Goal: Navigation & Orientation: Find specific page/section

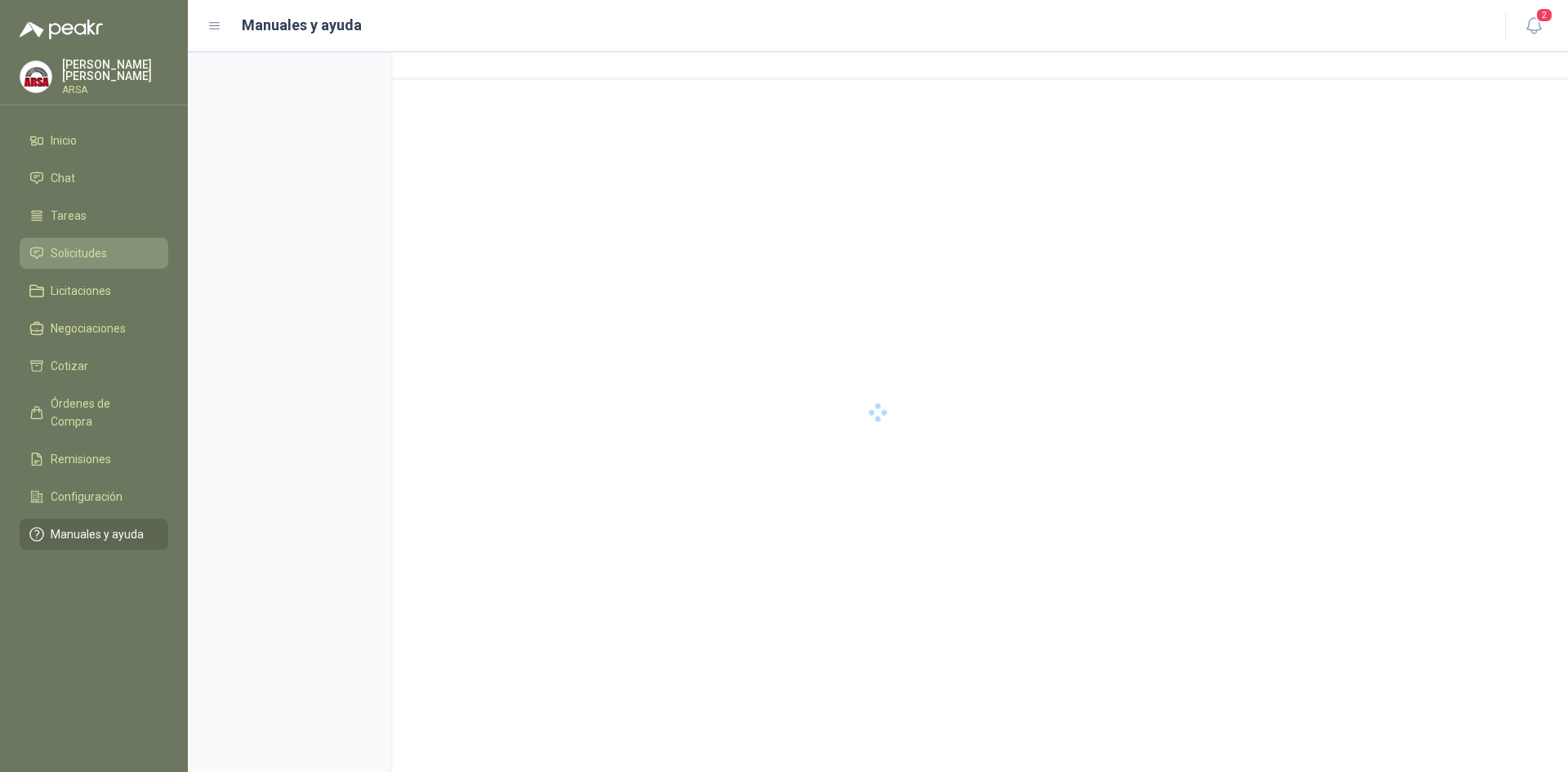
click at [82, 251] on span "Solicitudes" at bounding box center [78, 253] width 56 height 18
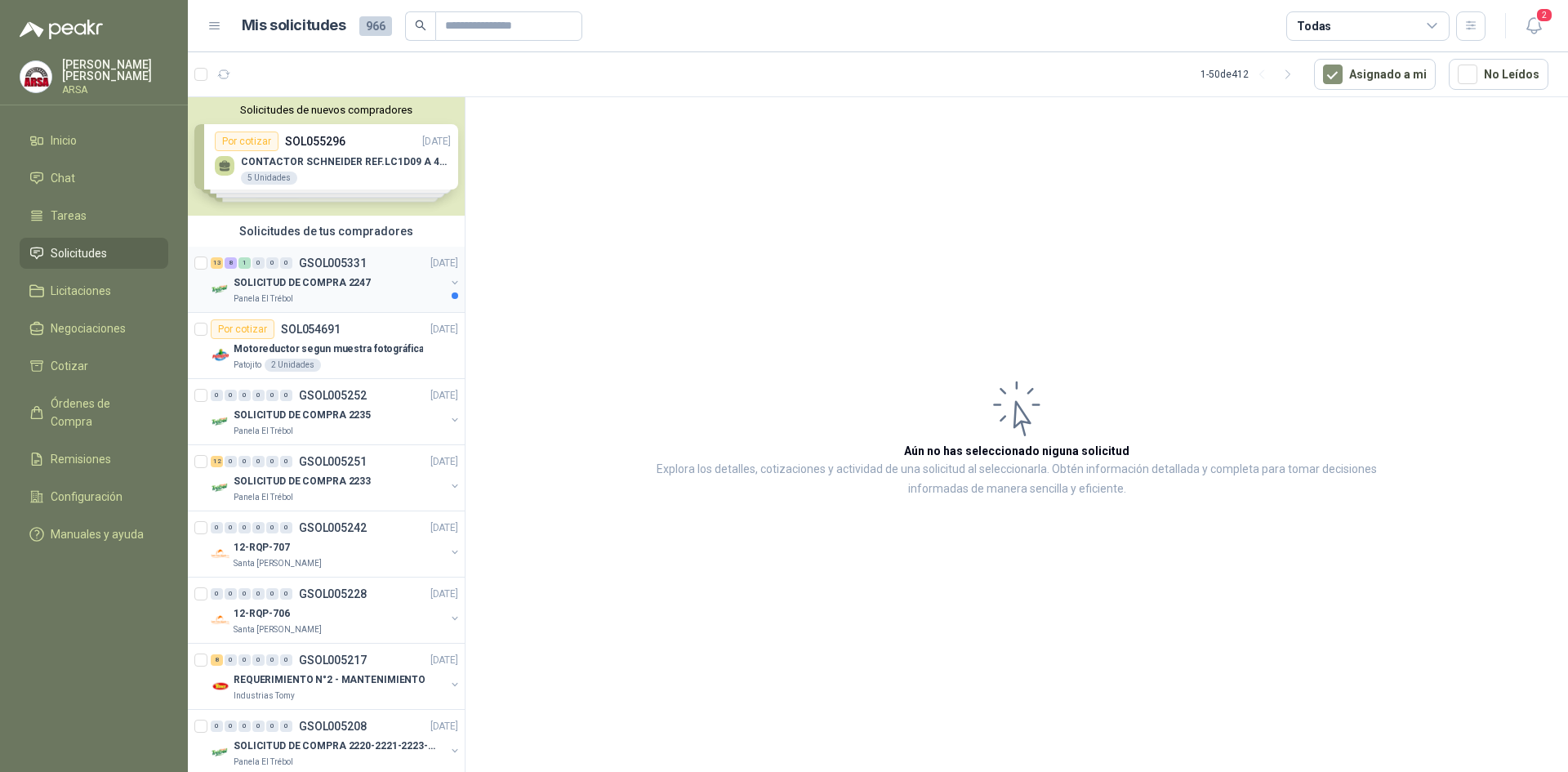
click at [377, 301] on div "Panela El Trébol" at bounding box center [339, 298] width 212 height 13
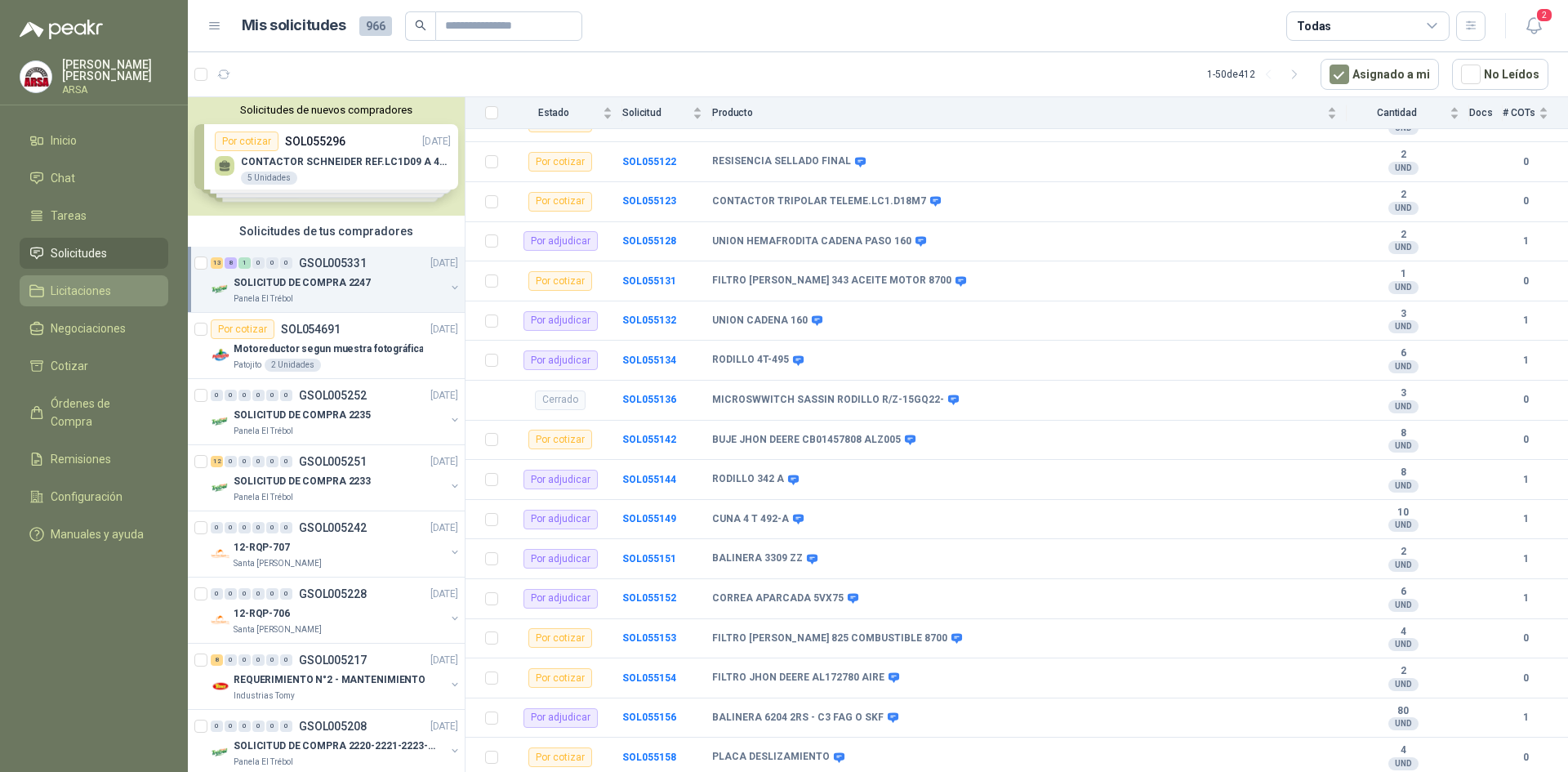
click at [61, 295] on span "Licitaciones" at bounding box center [81, 290] width 61 height 18
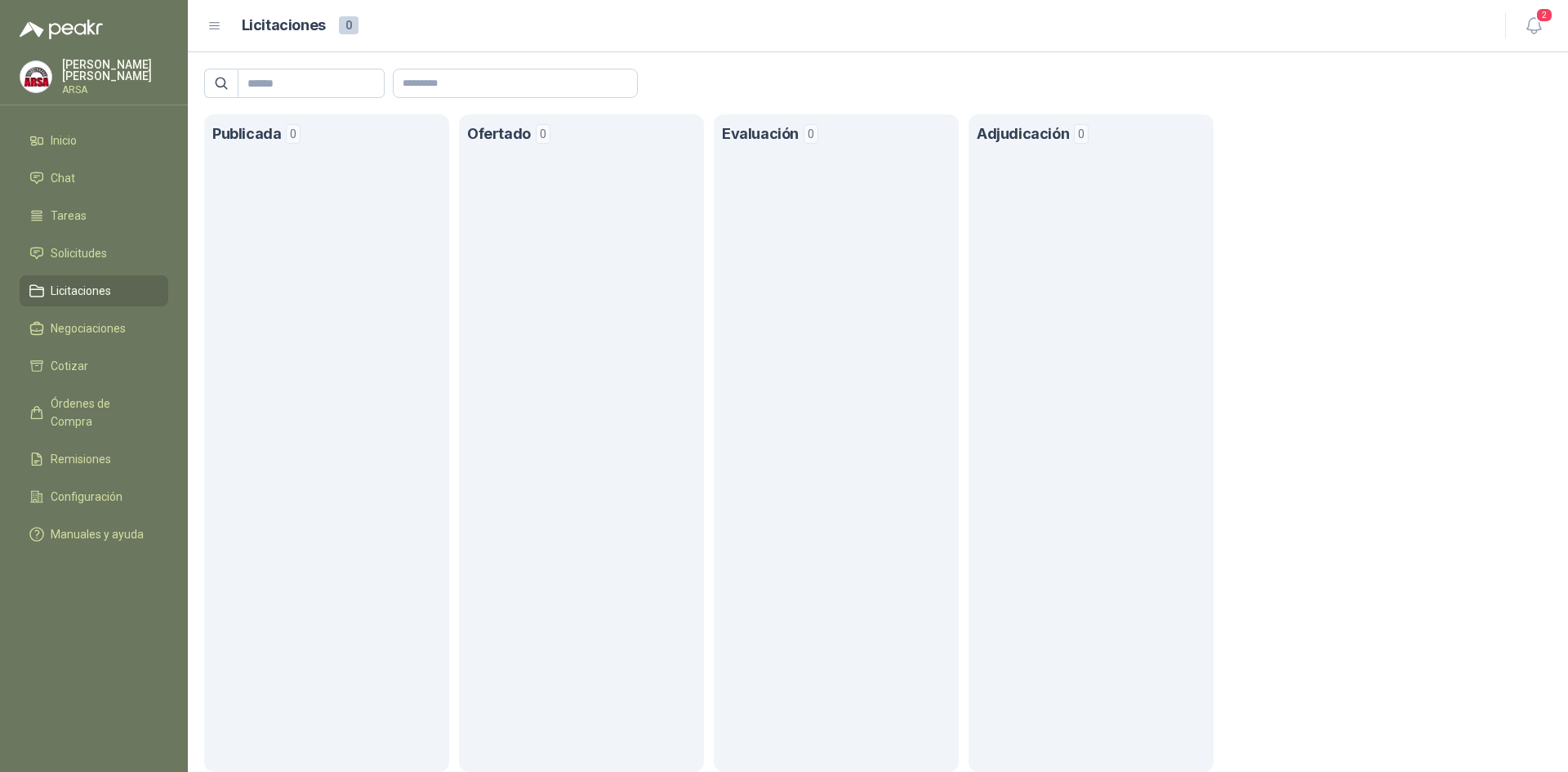
click at [70, 349] on ul "Inicio Chat Tareas Solicitudes Licitaciones Negociaciones Cotizar Órdenes de Co…" at bounding box center [93, 340] width 188 height 431
click at [68, 377] on link "Cotizar" at bounding box center [93, 365] width 149 height 31
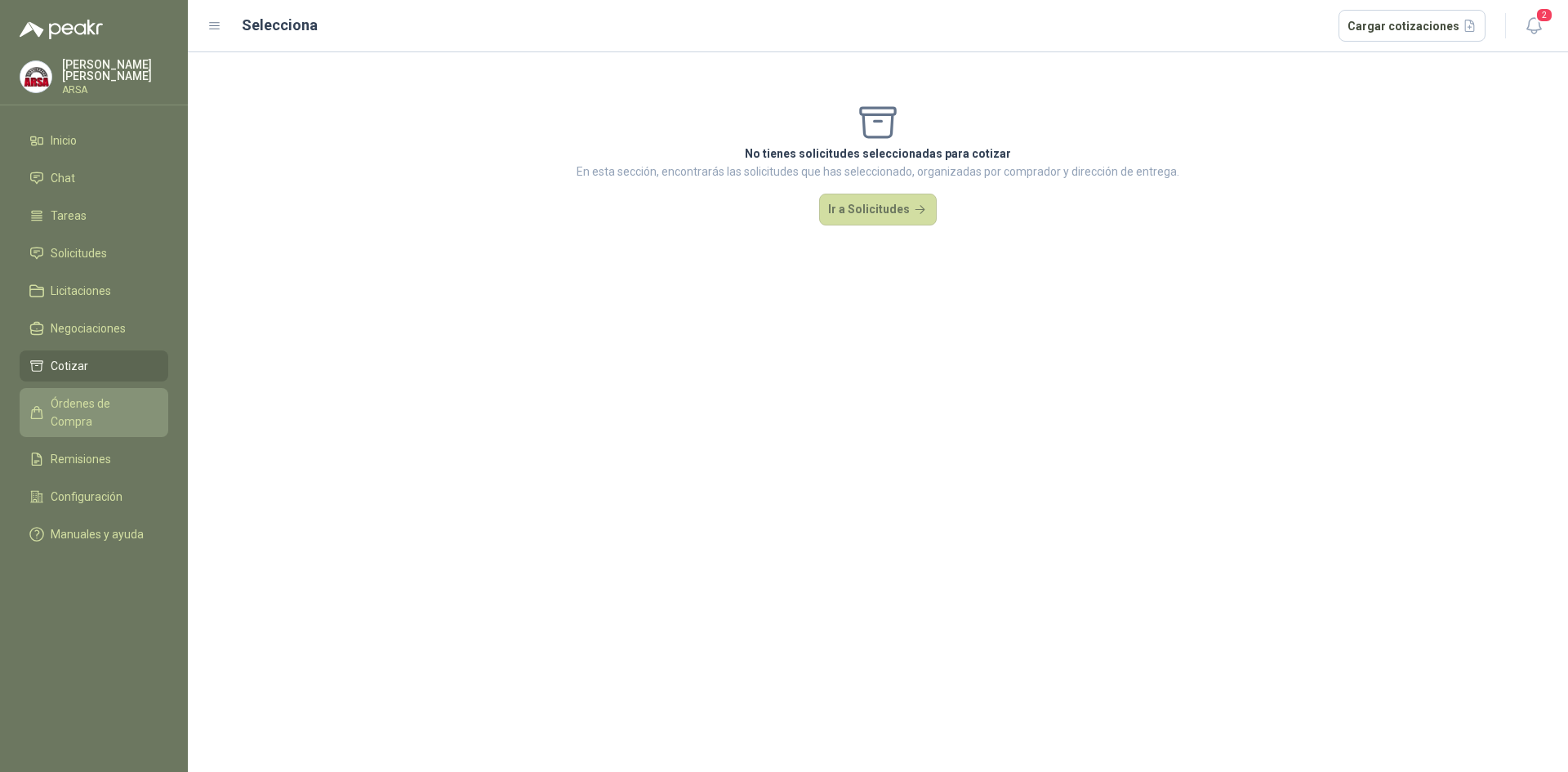
click at [68, 401] on span "Órdenes de Compra" at bounding box center [102, 412] width 102 height 36
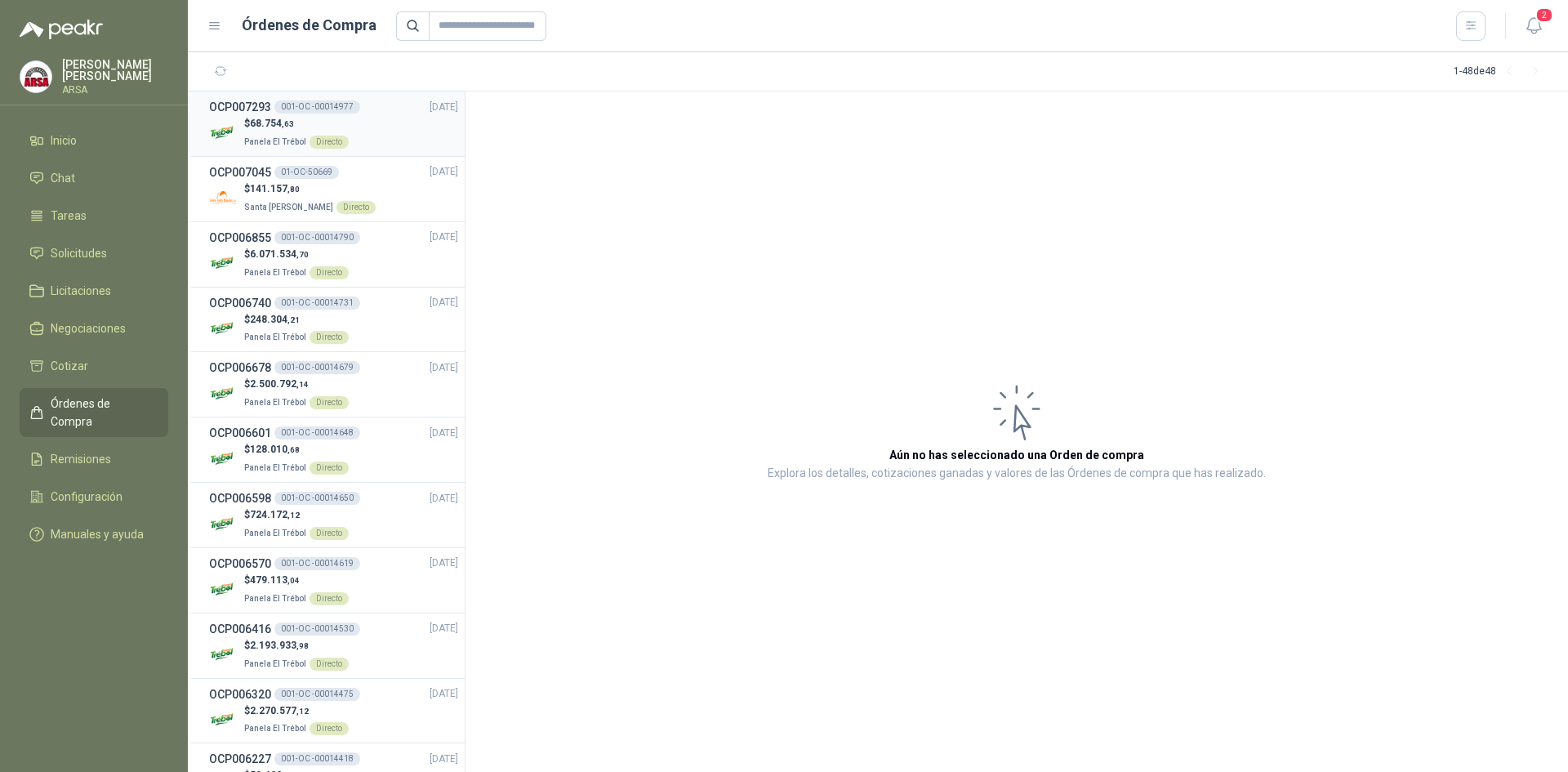
click at [420, 136] on div "$ 68.754 ,63 Panela El Trébol Directo" at bounding box center [334, 133] width 249 height 34
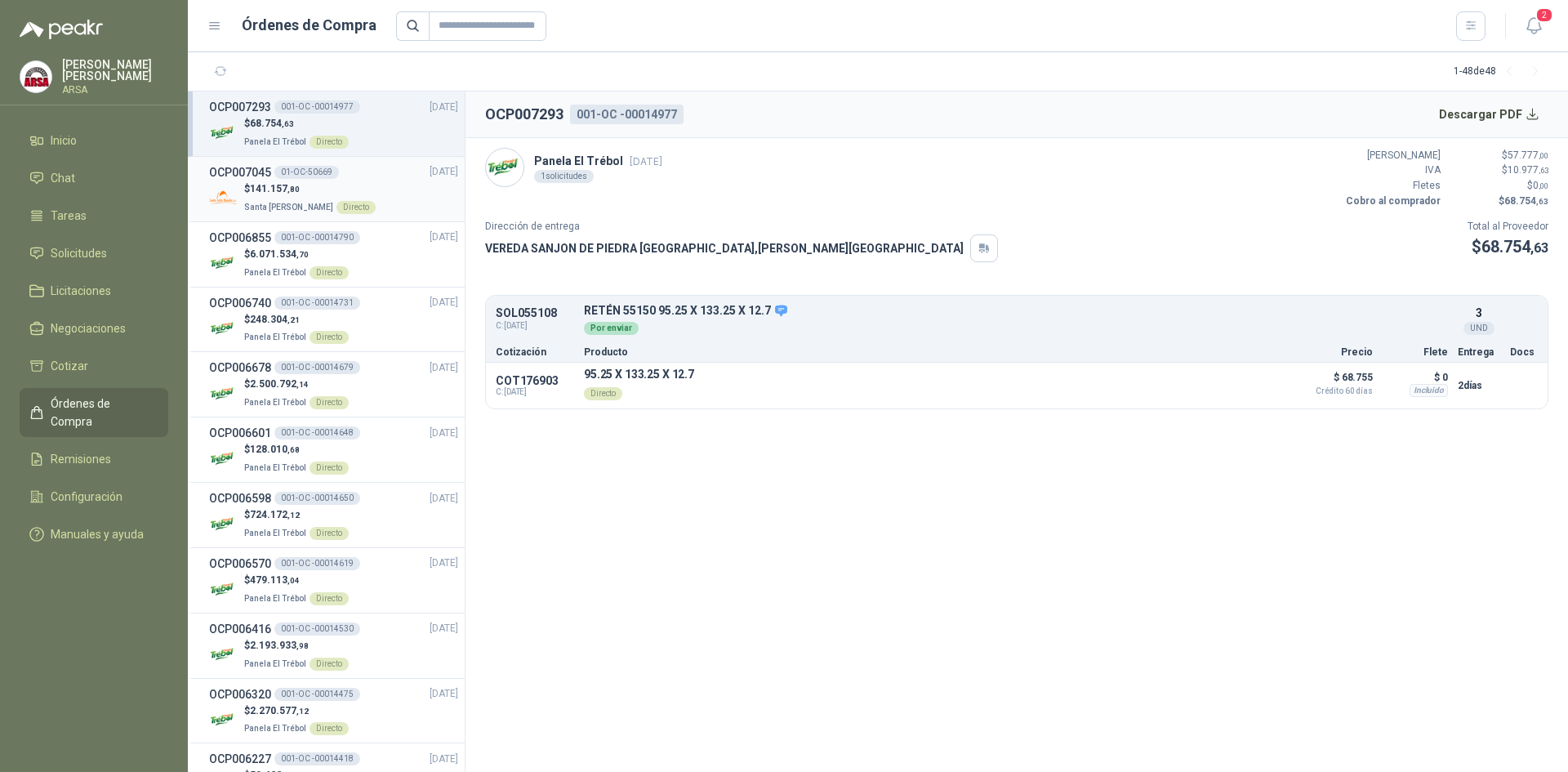
click at [391, 202] on div "$ 141.157 ,80 Santa [PERSON_NAME] Directo" at bounding box center [334, 199] width 249 height 34
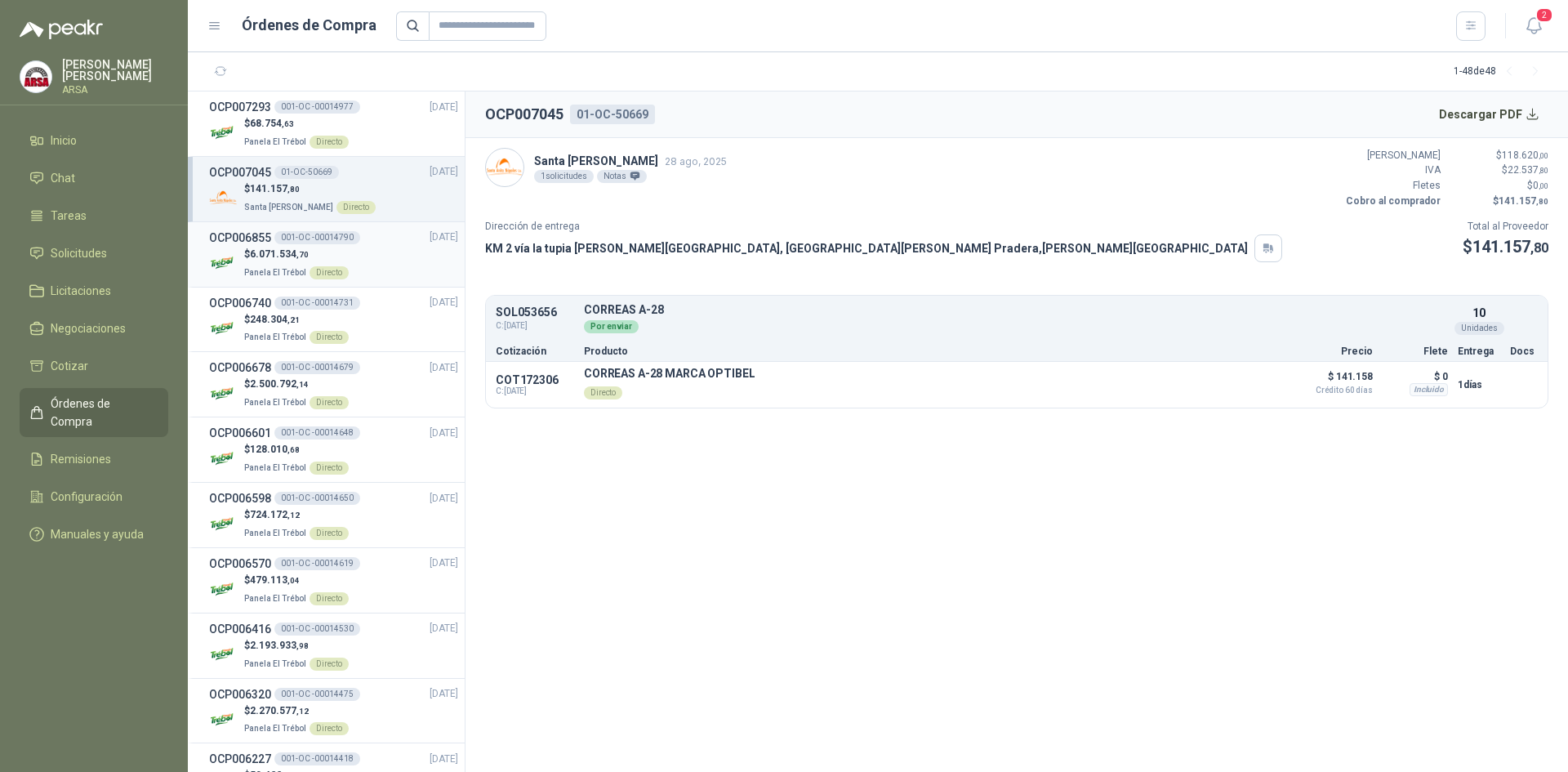
click at [370, 272] on div "$ 6.071.534 ,70 Panela El Trébol Directo" at bounding box center [334, 264] width 249 height 34
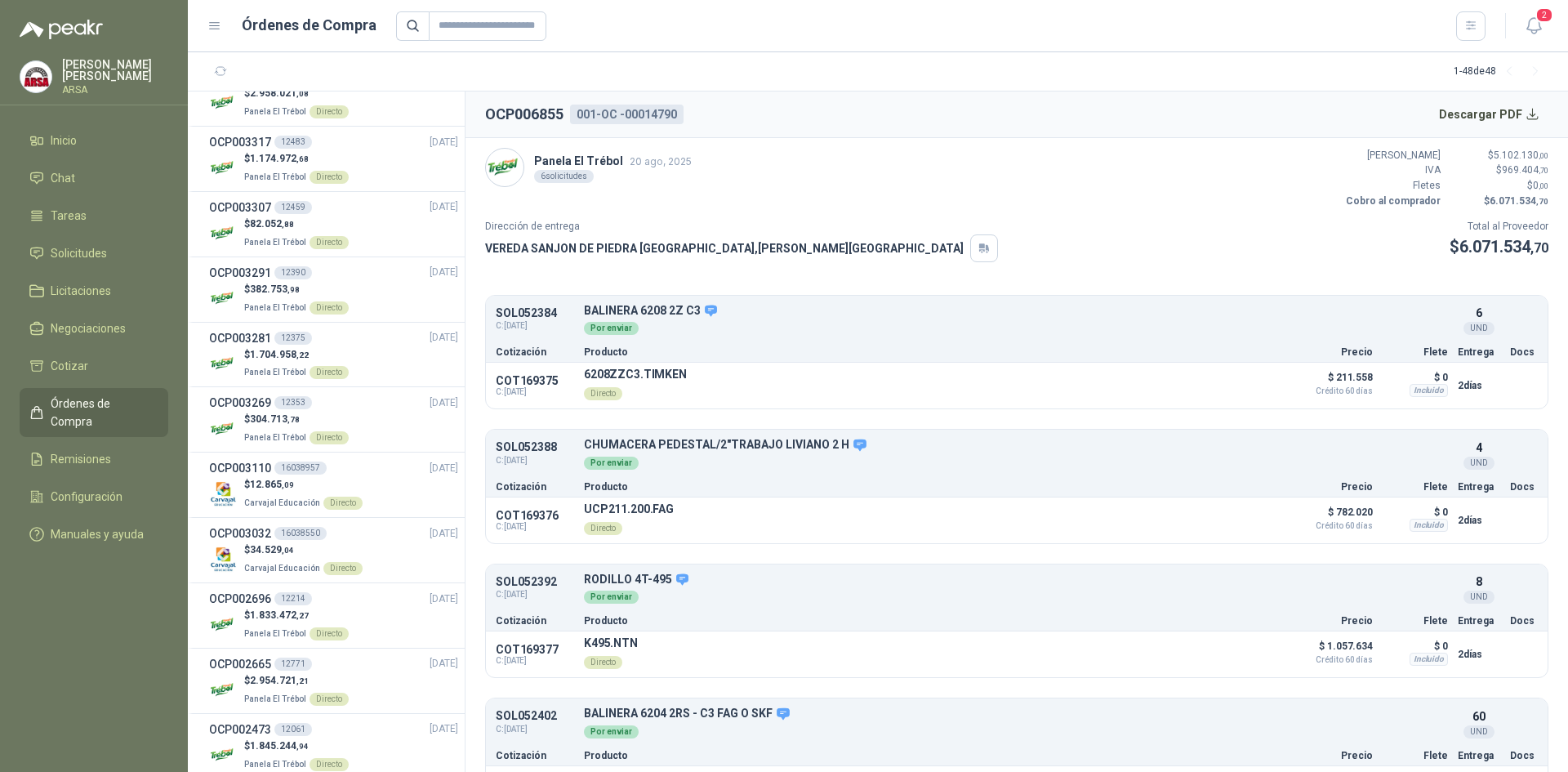
scroll to position [2472, 0]
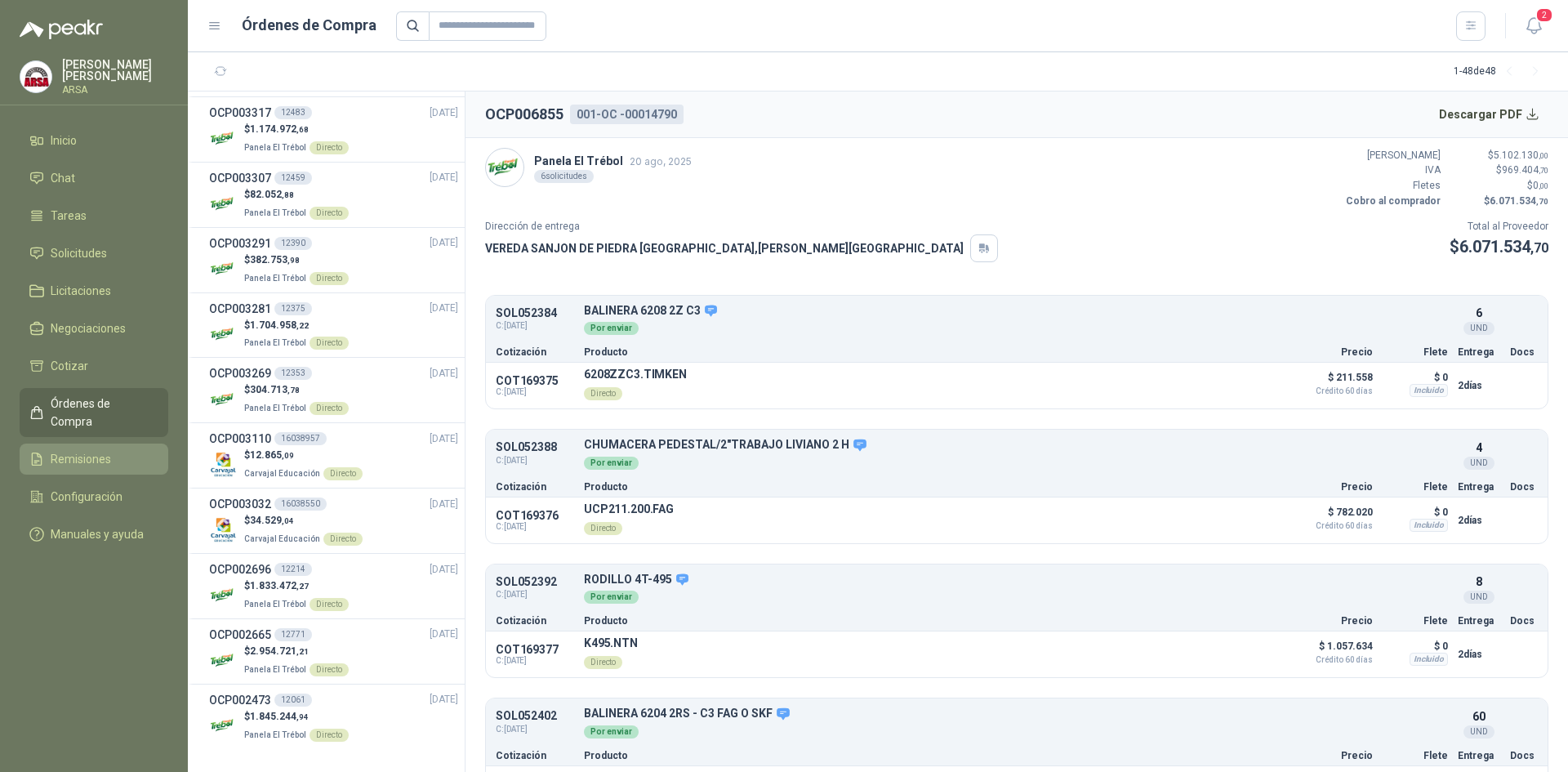
click at [61, 450] on span "Remisiones" at bounding box center [81, 459] width 61 height 18
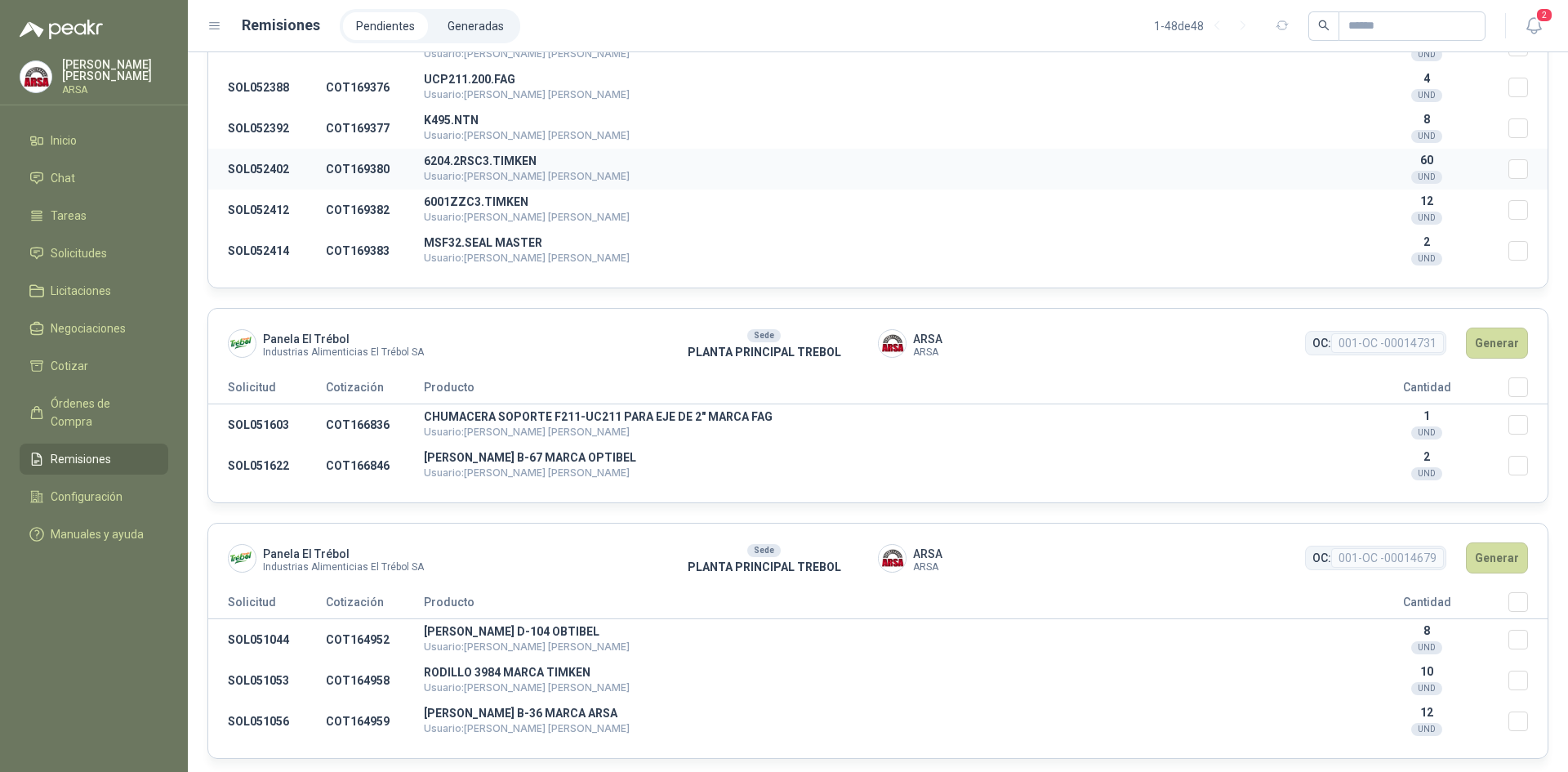
scroll to position [817, 0]
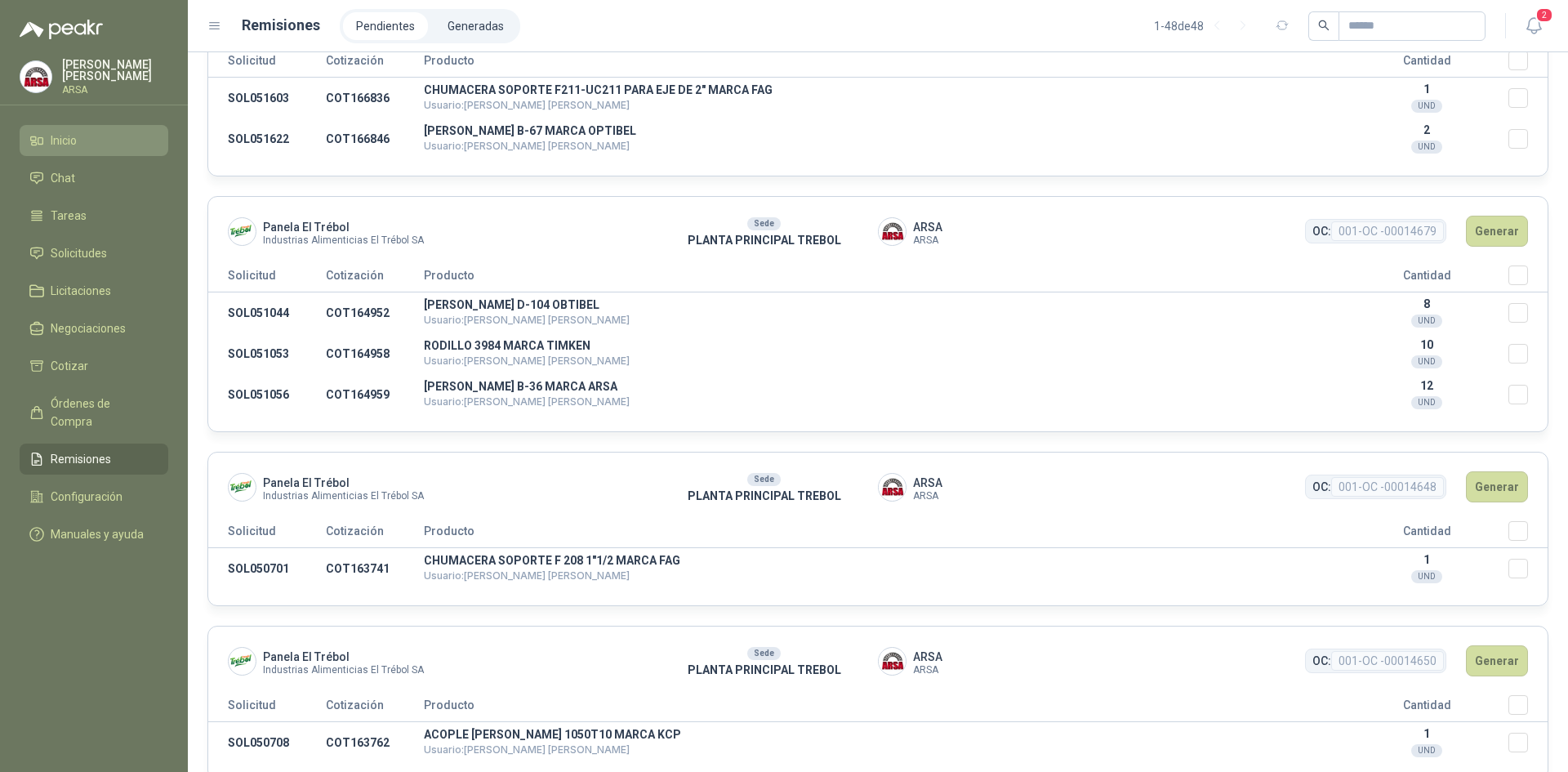
click at [57, 131] on link "Inicio" at bounding box center [93, 140] width 149 height 31
